Goal: Answer question/provide support

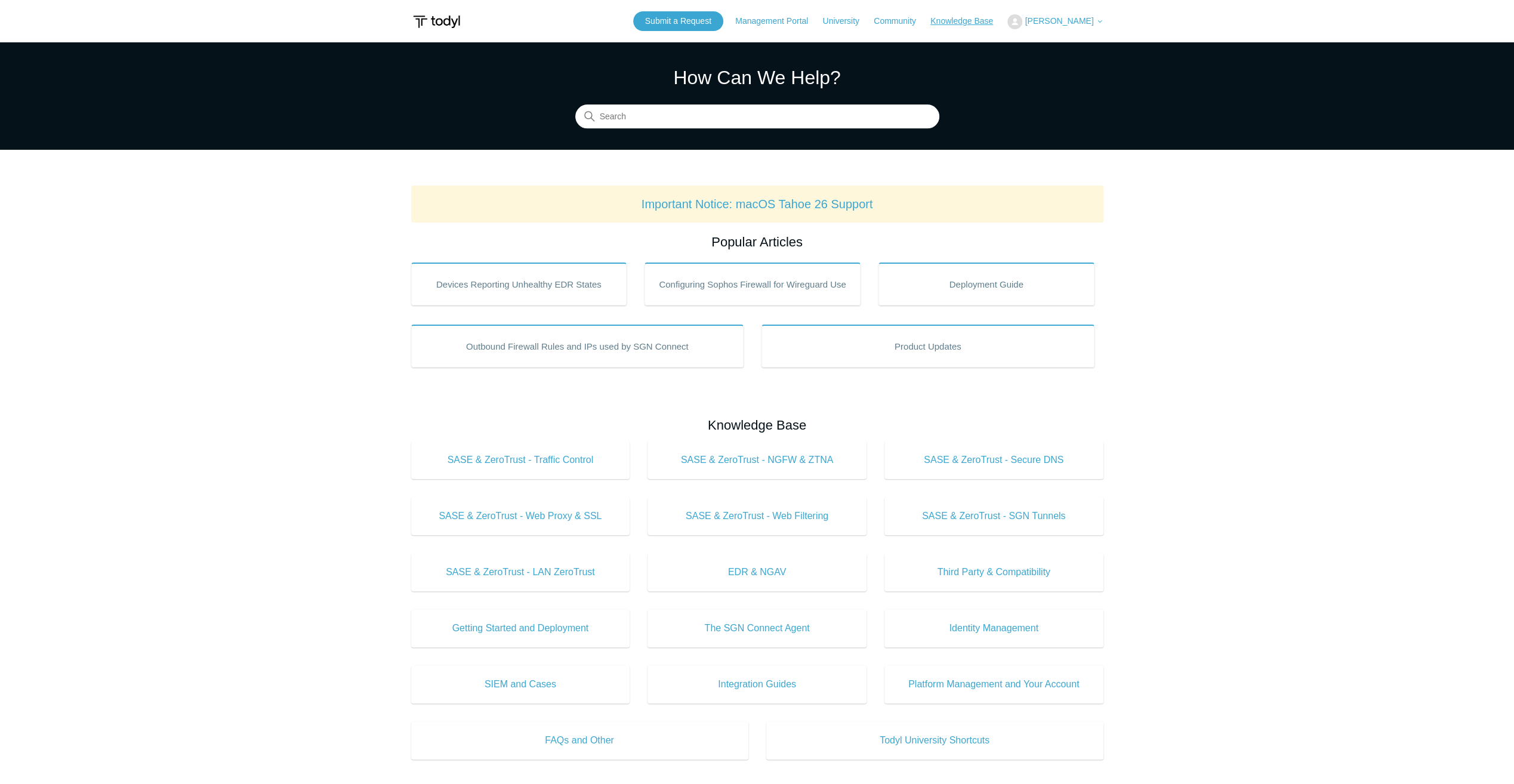
click at [983, 16] on link "Knowledge Base" at bounding box center [967, 21] width 75 height 13
click at [1075, 24] on span "[PERSON_NAME]" at bounding box center [1059, 21] width 68 height 9
click at [1070, 40] on link "My Support Requests" at bounding box center [1066, 46] width 117 height 21
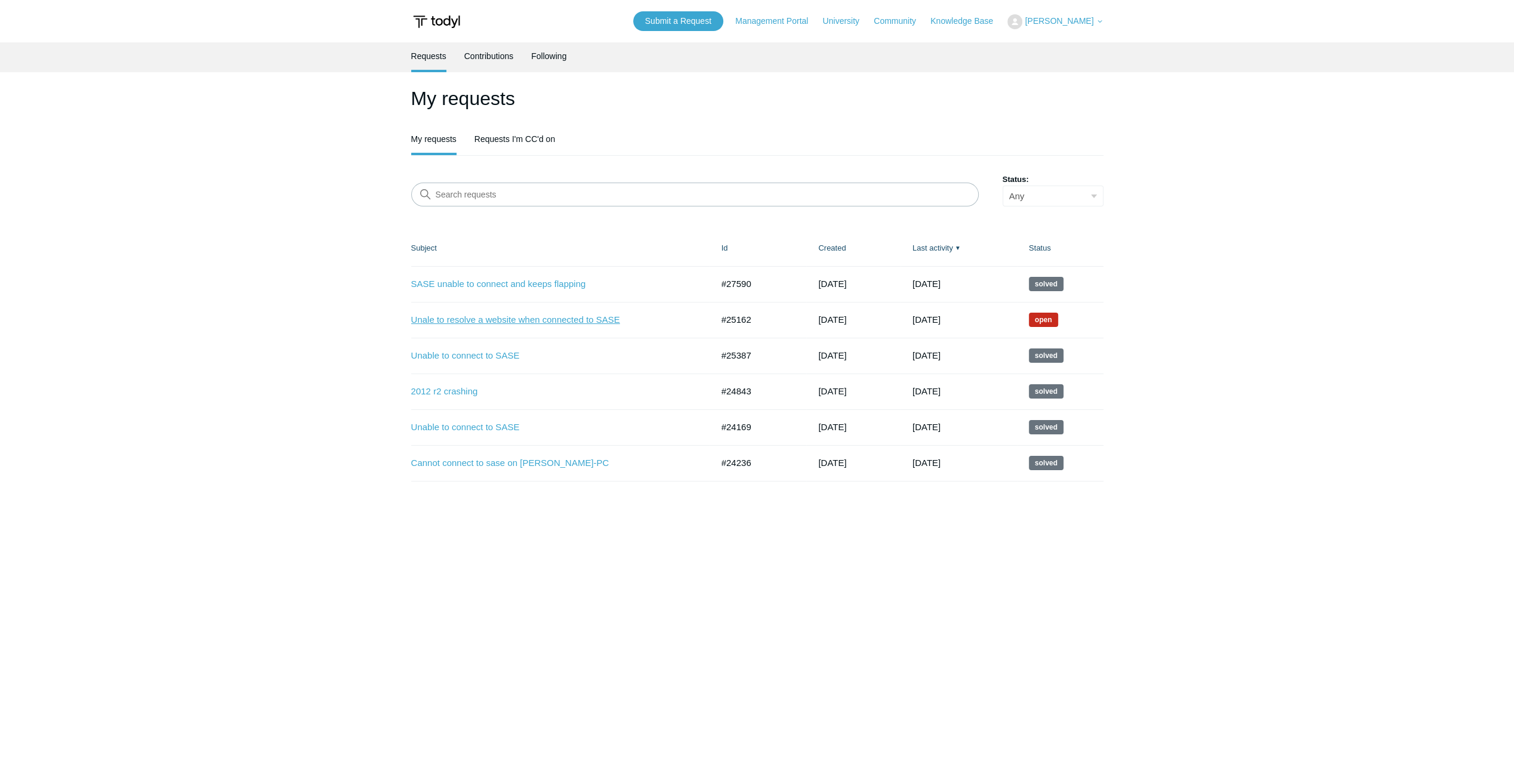
click at [484, 313] on link "Unale to resolve a website when connected to SASE" at bounding box center [553, 319] width 283 height 14
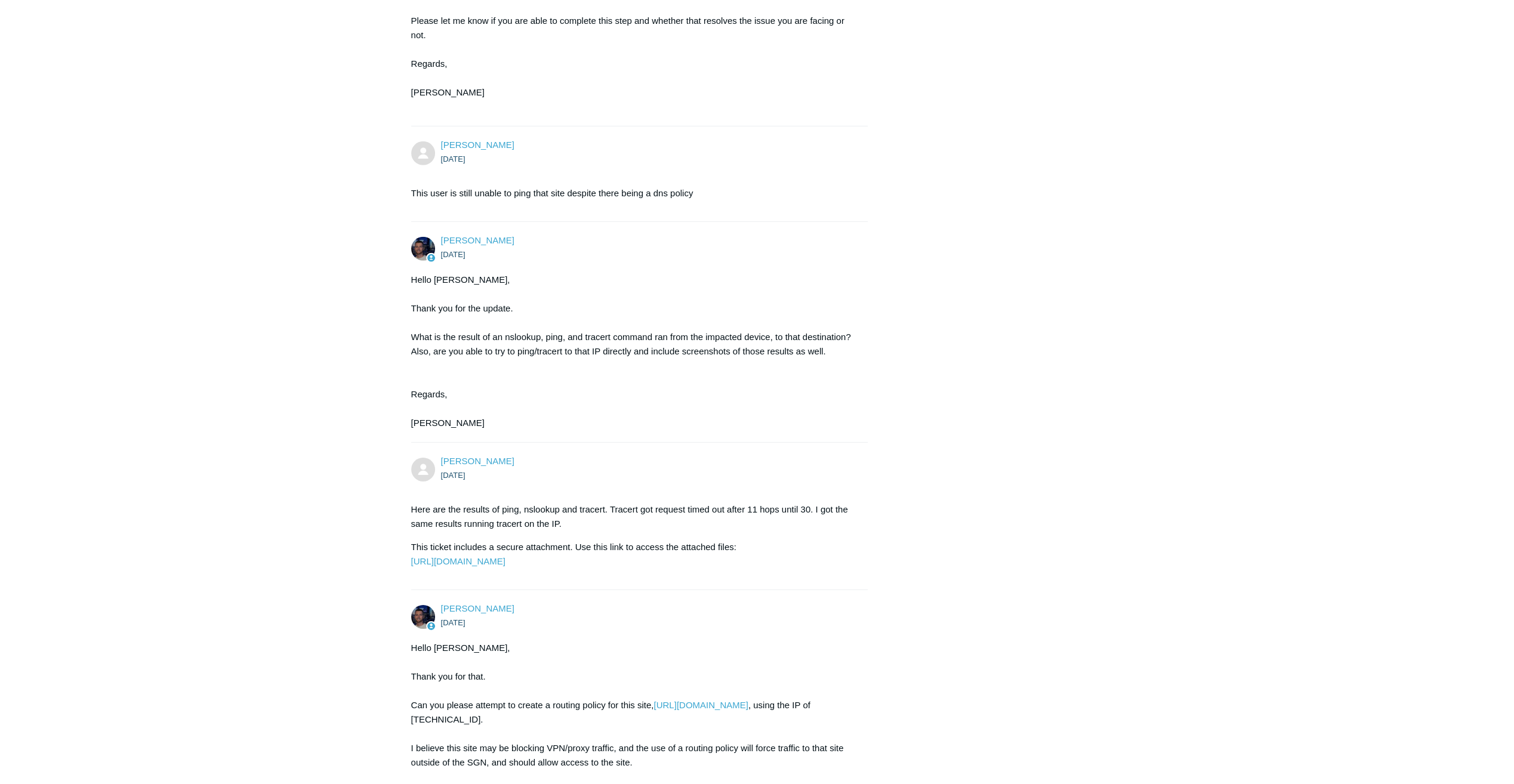
scroll to position [3903, 0]
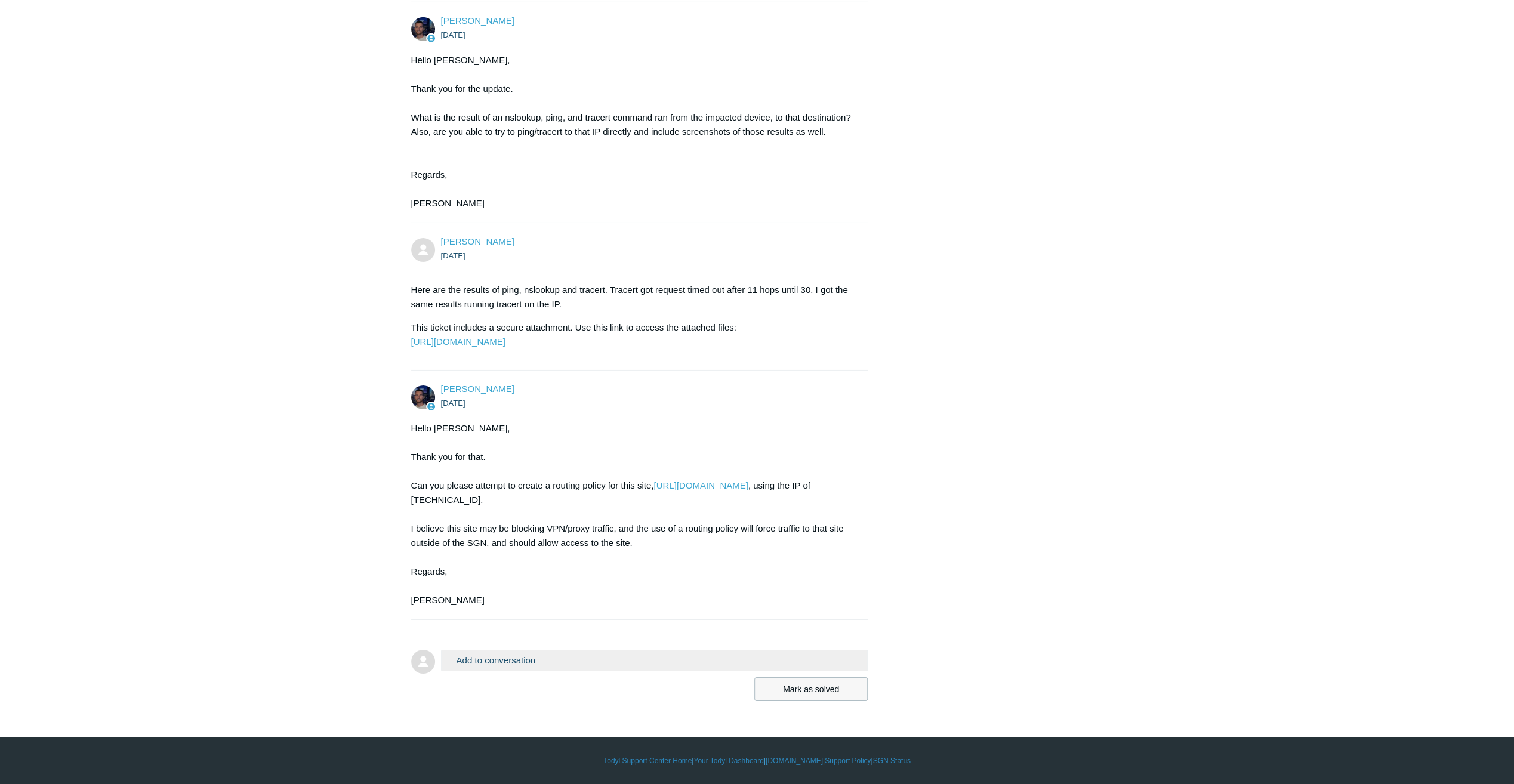
click at [829, 694] on button "Mark as solved" at bounding box center [811, 689] width 113 height 24
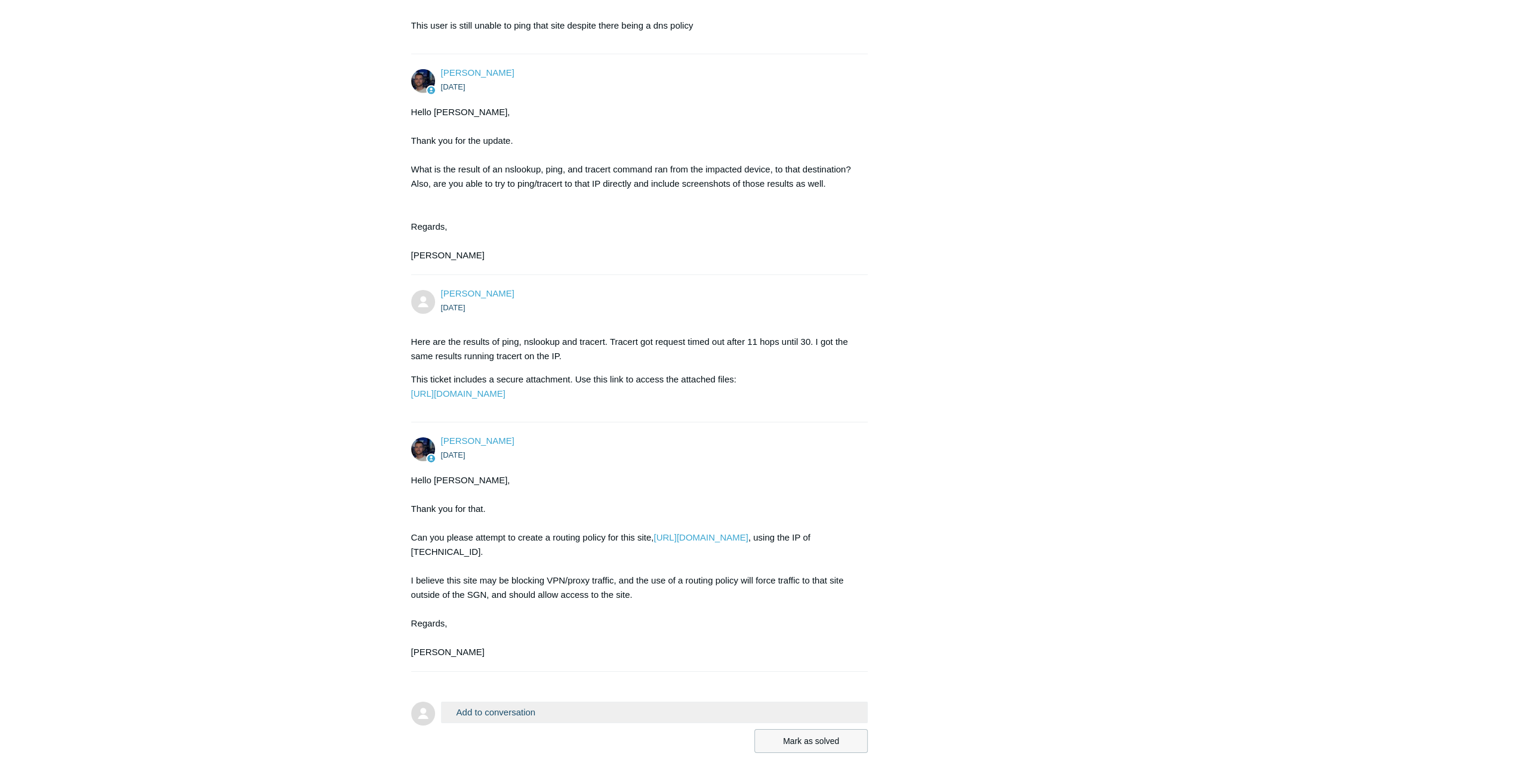
scroll to position [3517, 0]
